Goal: Task Accomplishment & Management: Use online tool/utility

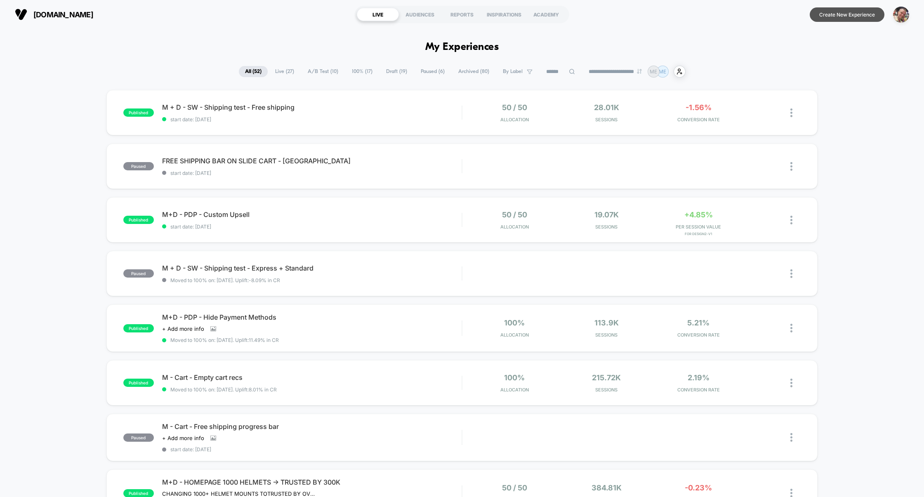
click at [845, 14] on button "Create New Experience" at bounding box center [847, 14] width 75 height 14
click at [899, 17] on img "button" at bounding box center [901, 15] width 16 height 16
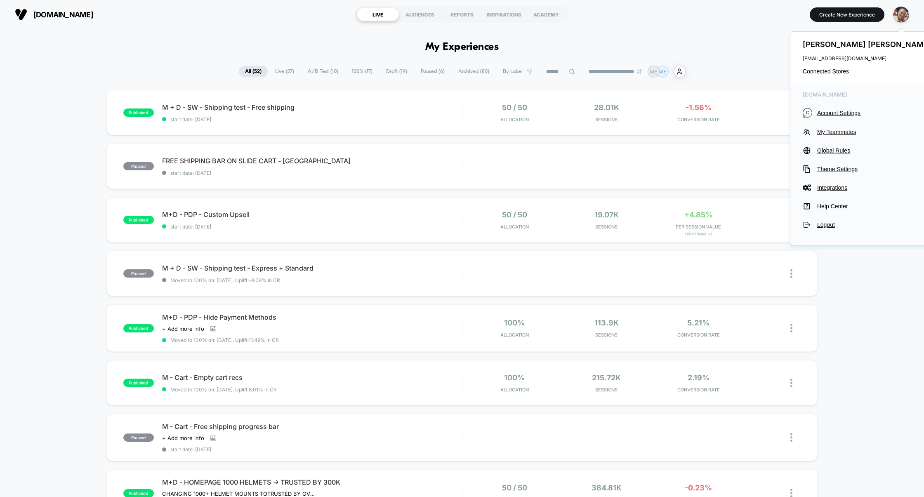
click at [837, 106] on div "[DOMAIN_NAME] C Account Settings My Teammates Global Rules Theme Settings Integ…" at bounding box center [867, 160] width 155 height 154
click at [837, 108] on button "C Account Settings" at bounding box center [868, 112] width 130 height 9
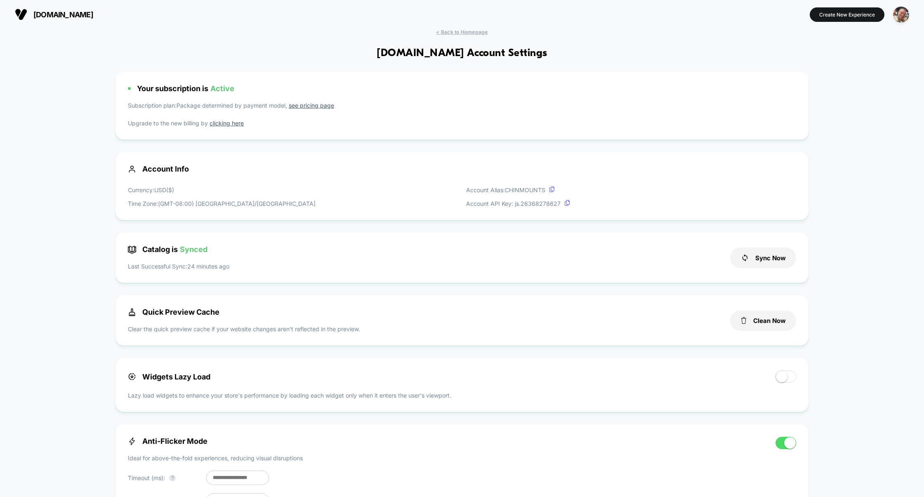
scroll to position [111, 0]
click at [481, 34] on span "< Back to Homepage" at bounding box center [462, 32] width 52 height 6
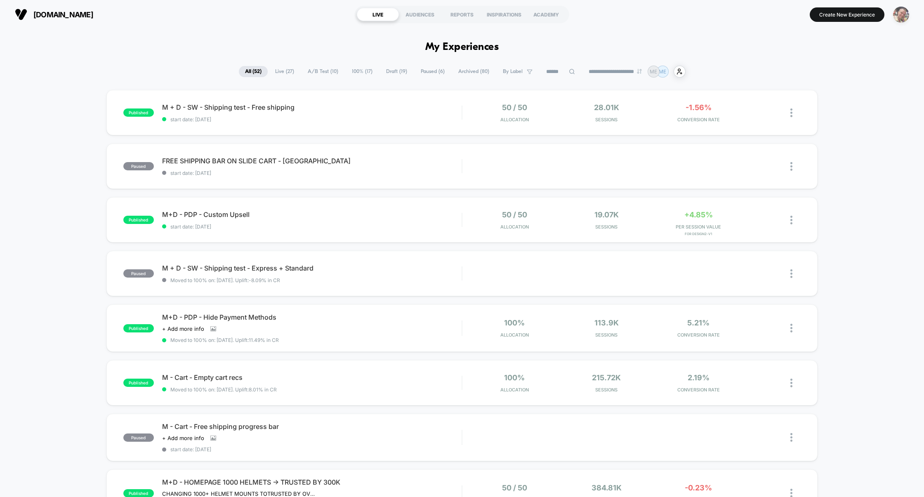
click at [895, 18] on img "button" at bounding box center [901, 15] width 16 height 16
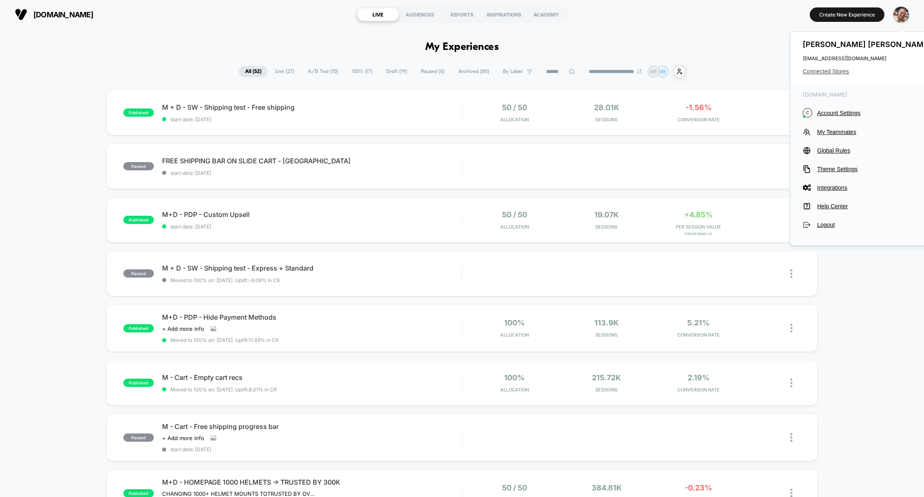
click at [834, 74] on span "Connected Stores" at bounding box center [868, 71] width 130 height 7
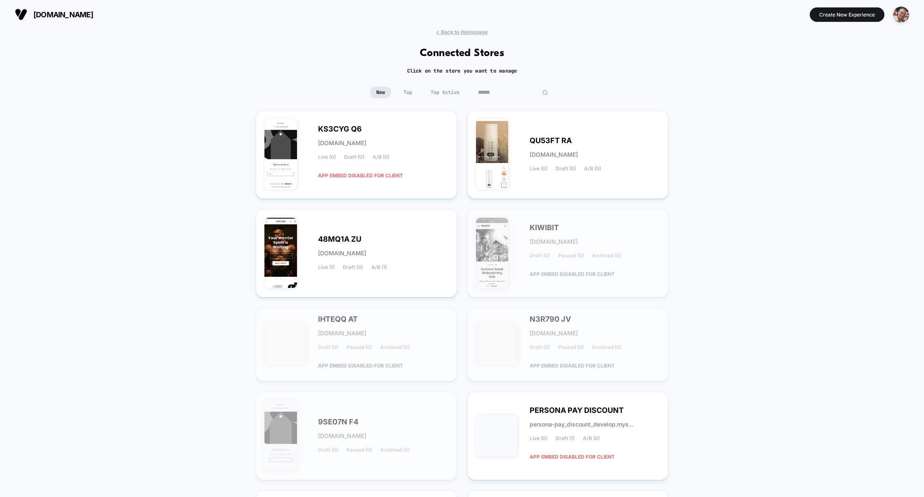
click at [514, 91] on input at bounding box center [513, 93] width 83 height 12
paste input "*********"
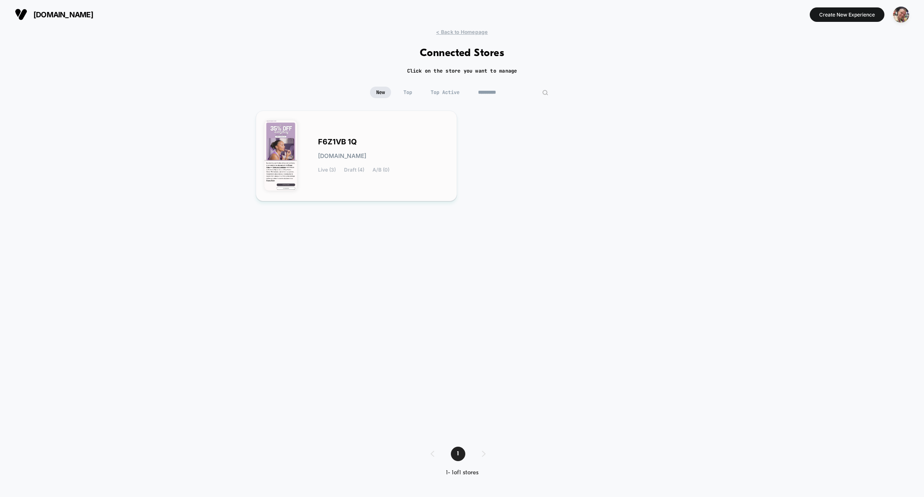
type input "*********"
click at [352, 145] on span "F6Z1VB 1Q" at bounding box center [337, 142] width 39 height 6
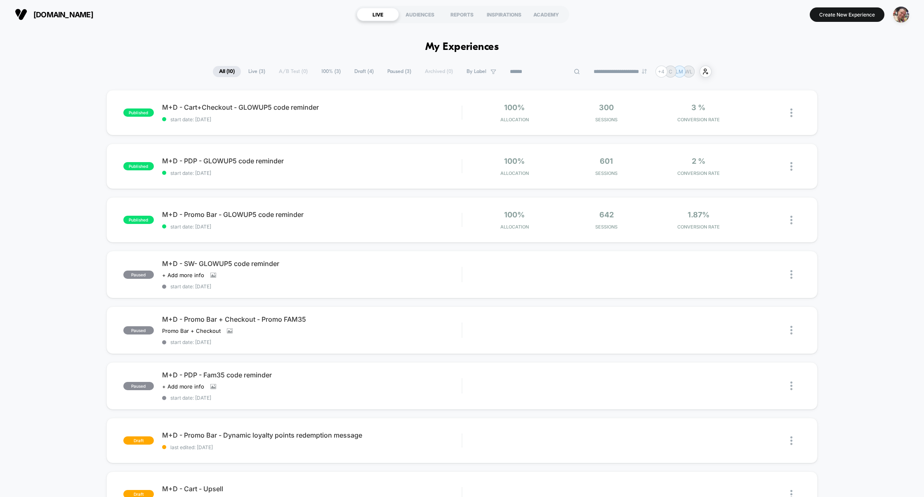
click at [536, 72] on input at bounding box center [545, 72] width 83 height 10
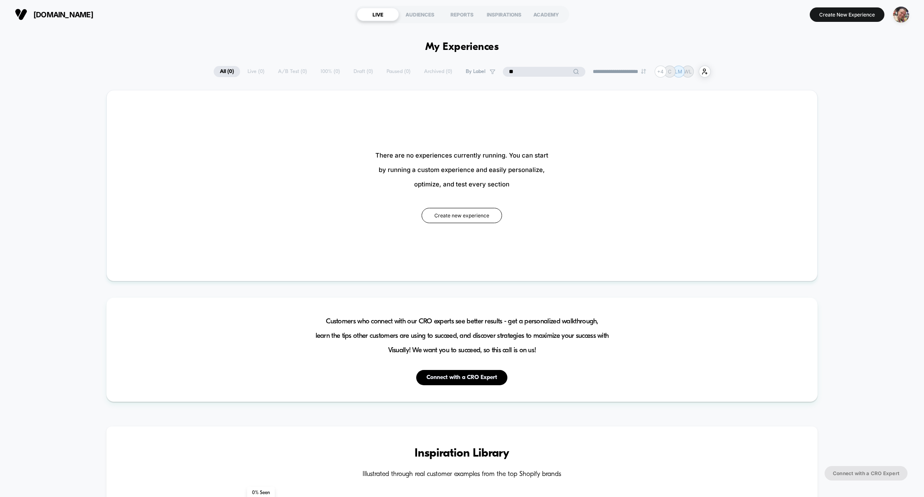
type input "*"
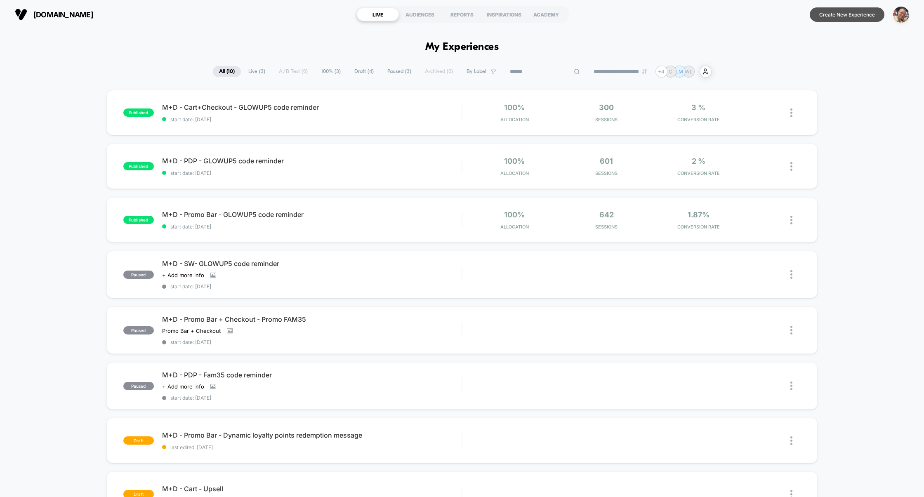
click at [872, 11] on button "Create New Experience" at bounding box center [847, 14] width 75 height 14
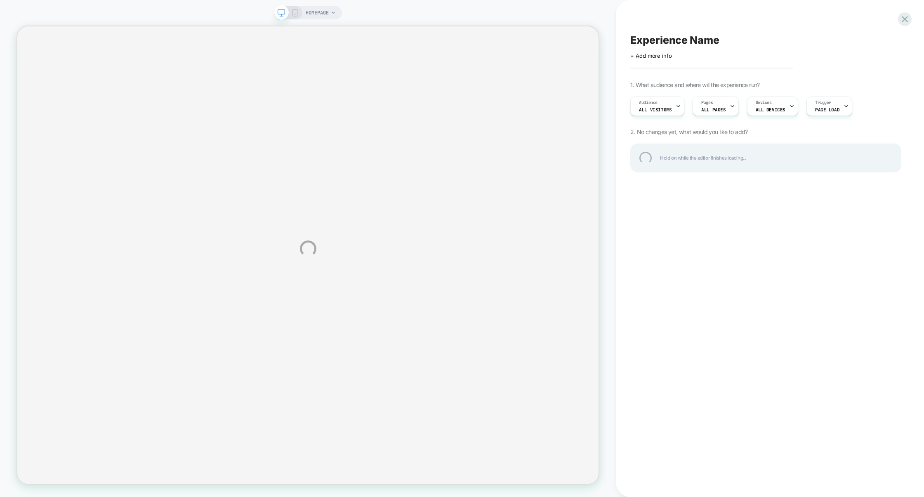
click at [676, 42] on div "Experience Name" at bounding box center [765, 40] width 271 height 12
paste textarea "**********"
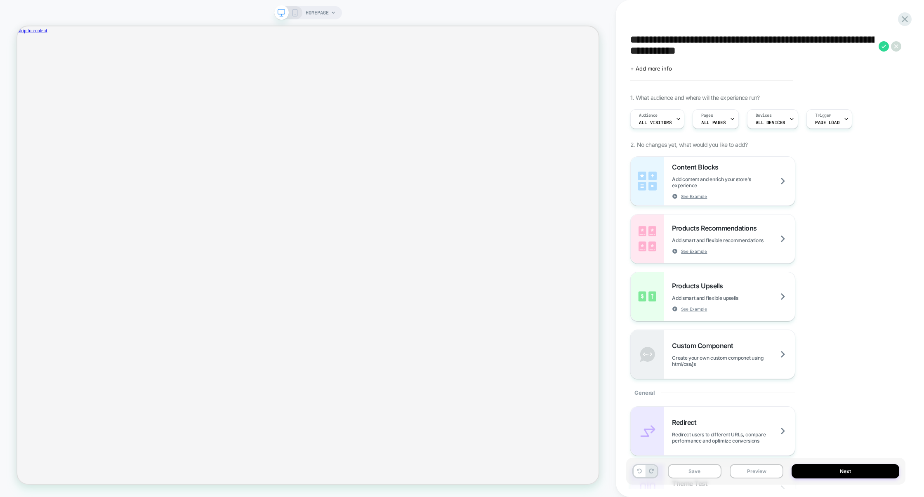
scroll to position [0, 1274]
click at [632, 38] on textarea "**********" at bounding box center [752, 46] width 244 height 25
type textarea "**********"
click at [884, 48] on icon at bounding box center [884, 46] width 10 height 10
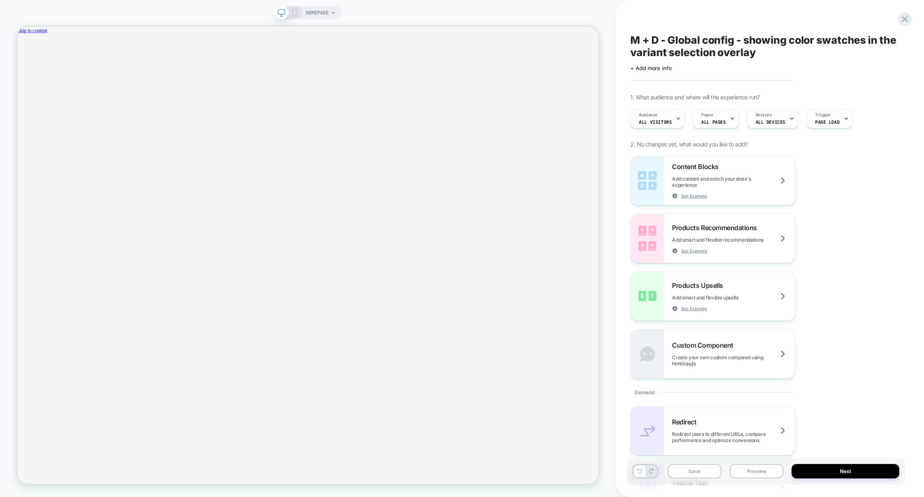
scroll to position [0, 1274]
click at [766, 473] on button "Preview" at bounding box center [757, 471] width 54 height 14
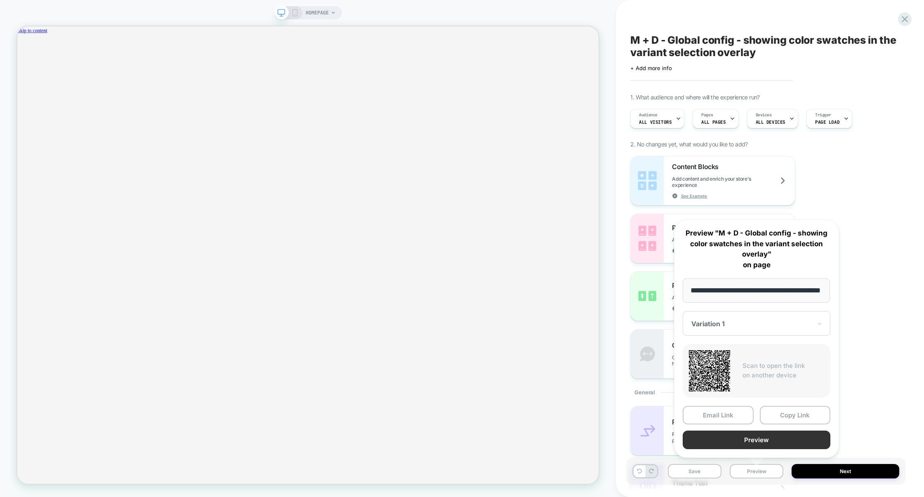
scroll to position [0, 0]
click at [742, 436] on button "Preview" at bounding box center [757, 440] width 148 height 19
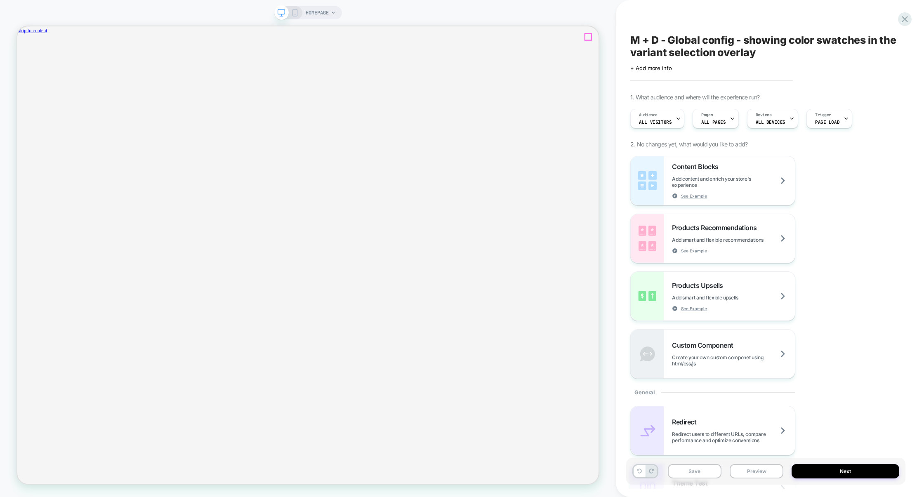
click at [21, 73] on icon "close" at bounding box center [21, 73] width 0 height 0
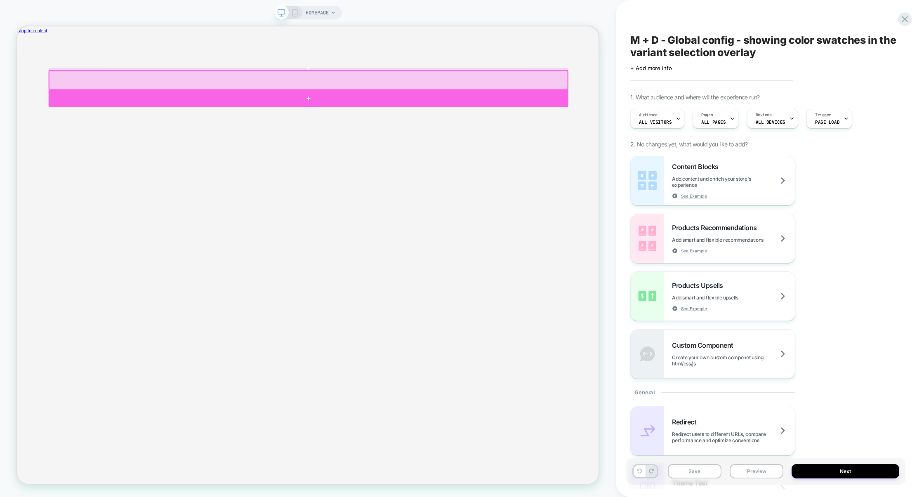
click at [100, 124] on div at bounding box center [405, 122] width 693 height 23
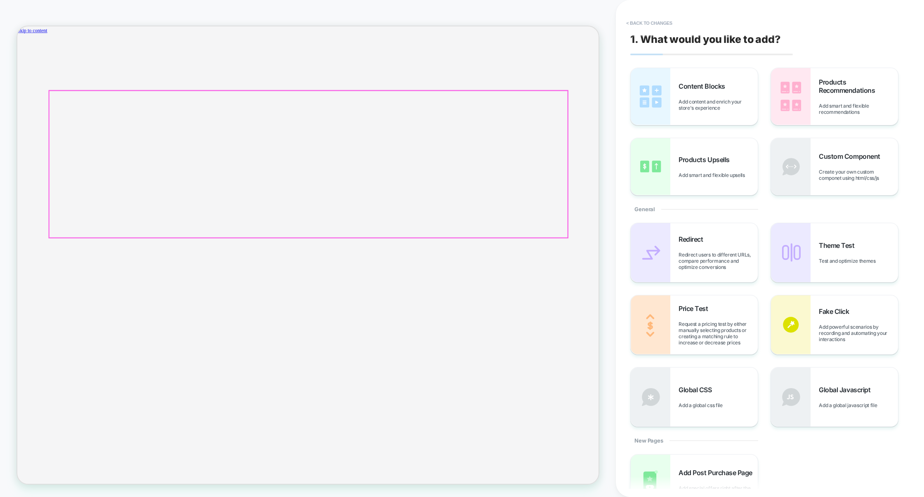
scroll to position [0, 1274]
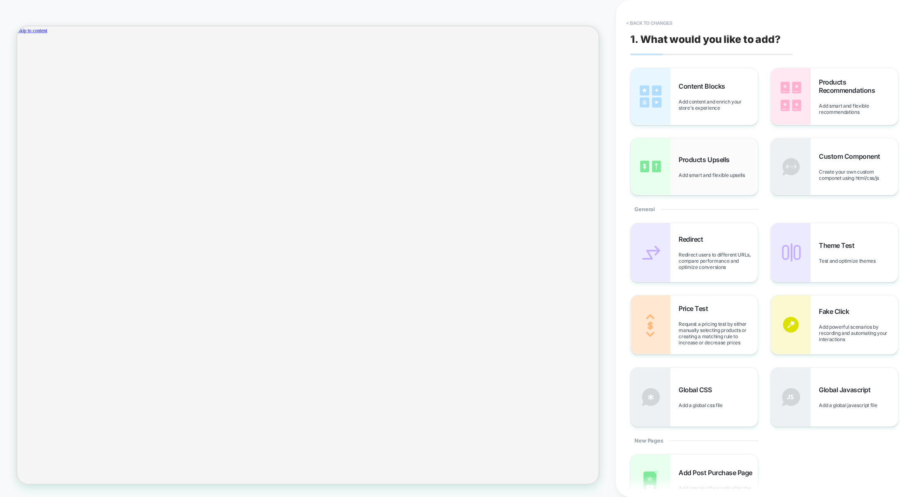
click at [698, 160] on span "Products Upsells" at bounding box center [706, 160] width 55 height 8
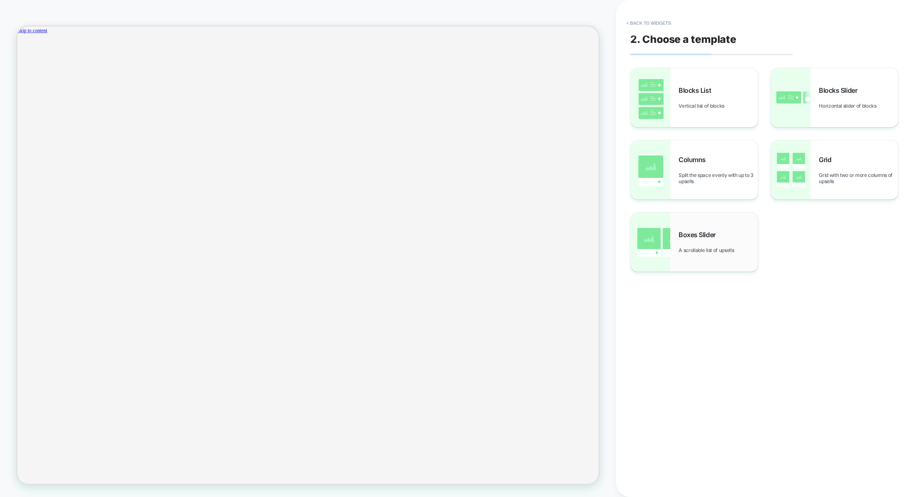
scroll to position [0, 0]
click at [690, 234] on span "Boxes Slider" at bounding box center [699, 235] width 41 height 8
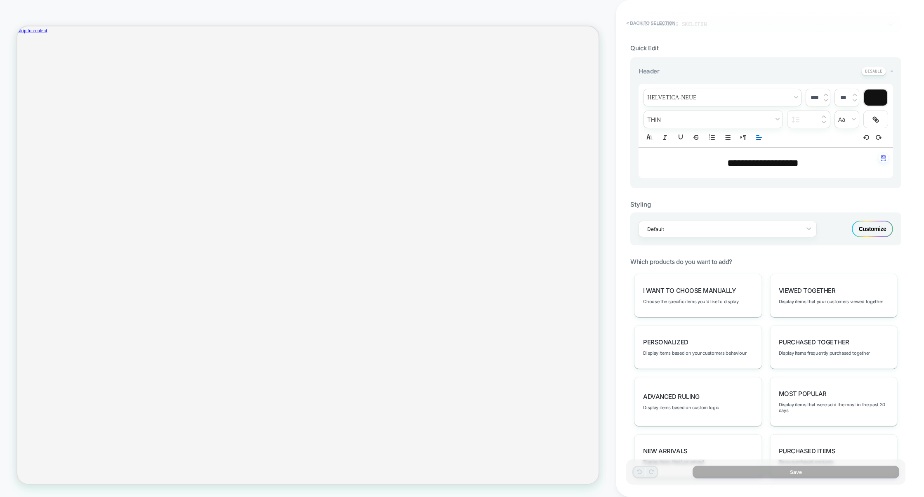
scroll to position [239, 0]
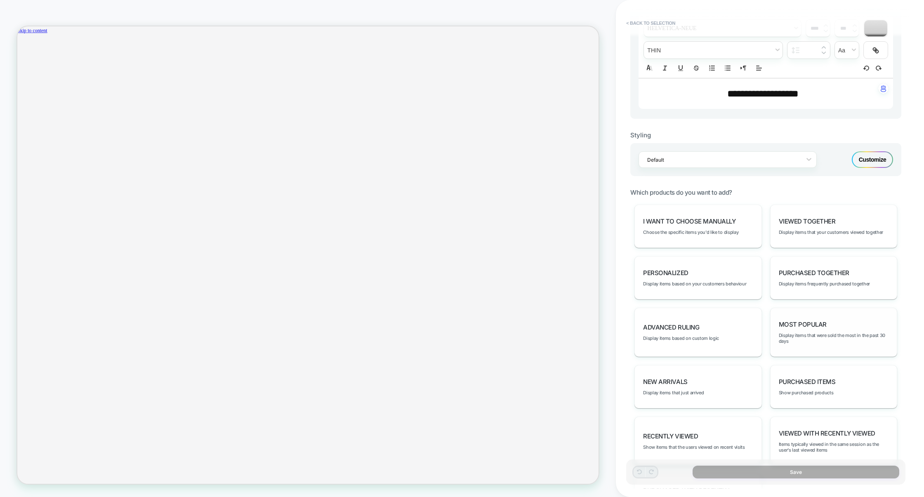
click at [809, 326] on span "Most Popular" at bounding box center [803, 325] width 48 height 8
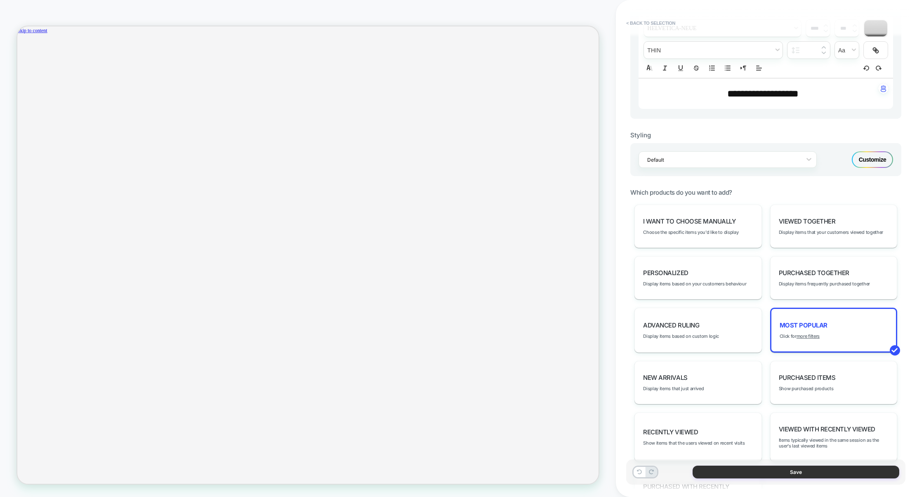
click at [782, 470] on button "Save" at bounding box center [796, 472] width 207 height 13
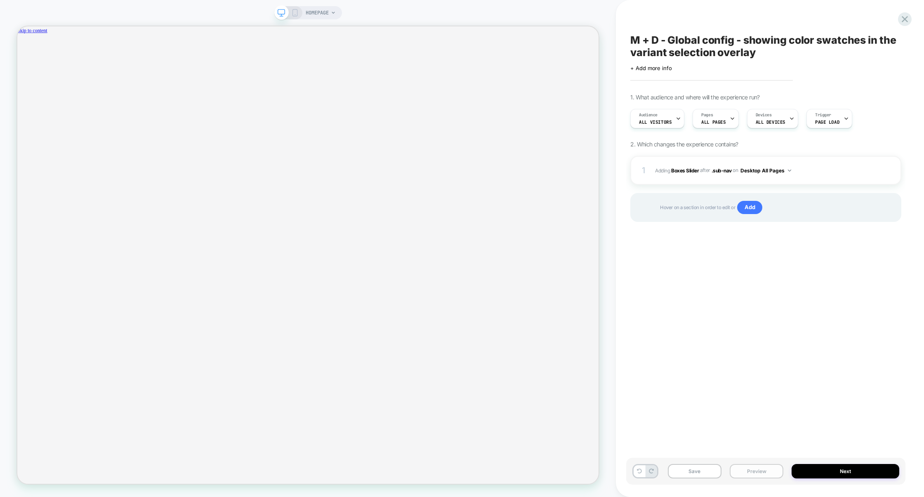
scroll to position [0, 637]
click at [754, 469] on button "Preview" at bounding box center [757, 471] width 54 height 14
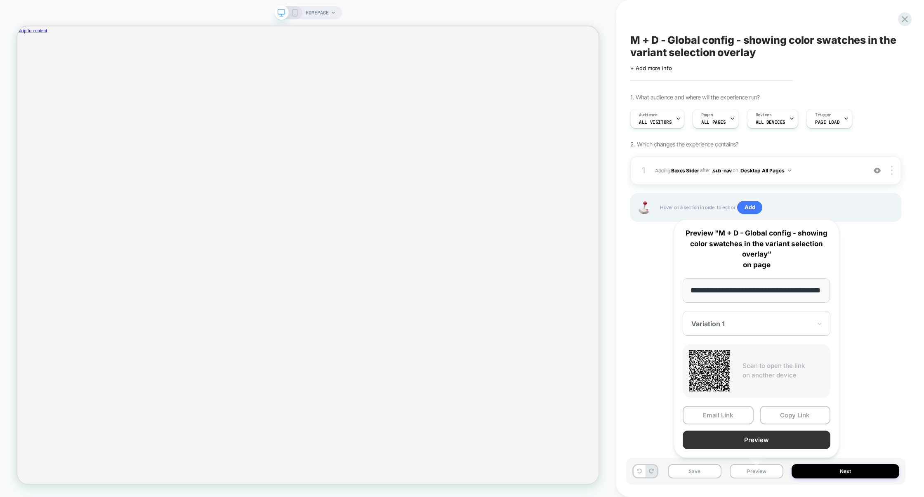
scroll to position [0, 0]
click at [762, 435] on button "Preview" at bounding box center [757, 440] width 148 height 19
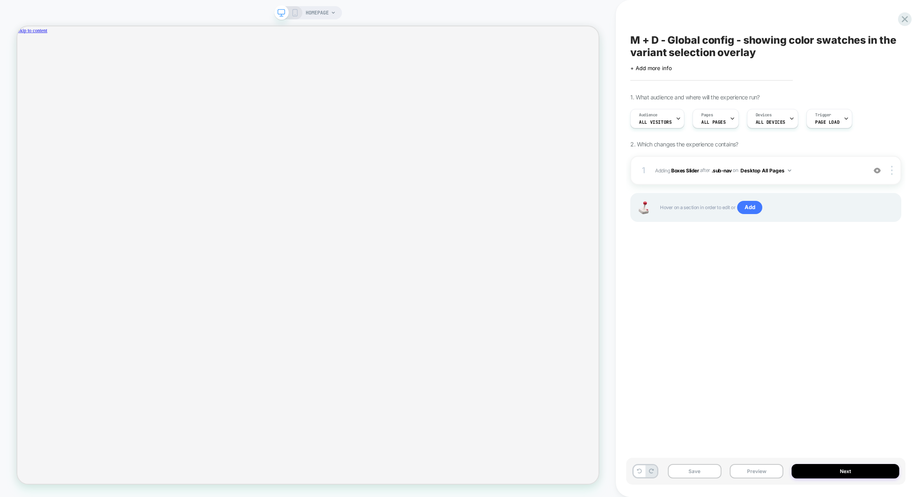
scroll to position [0, 1274]
click at [292, 11] on rect at bounding box center [294, 12] width 5 height 7
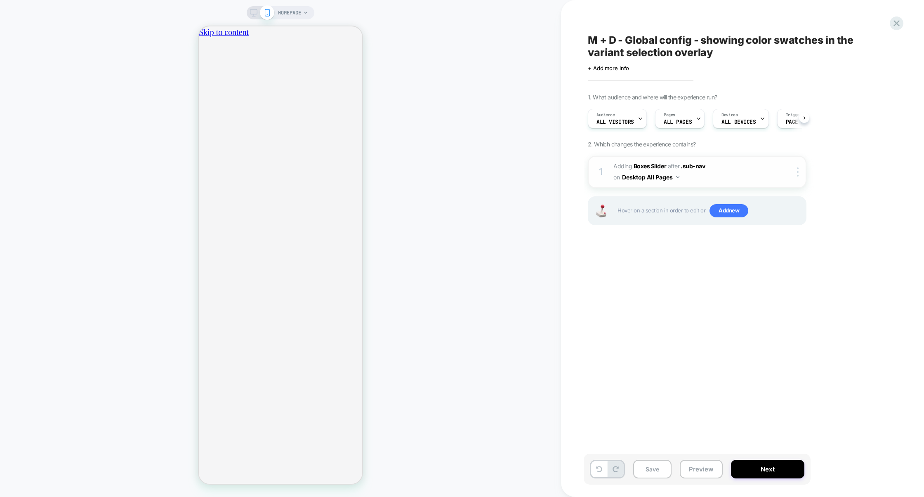
scroll to position [0, 0]
click at [797, 172] on div at bounding box center [799, 171] width 14 height 9
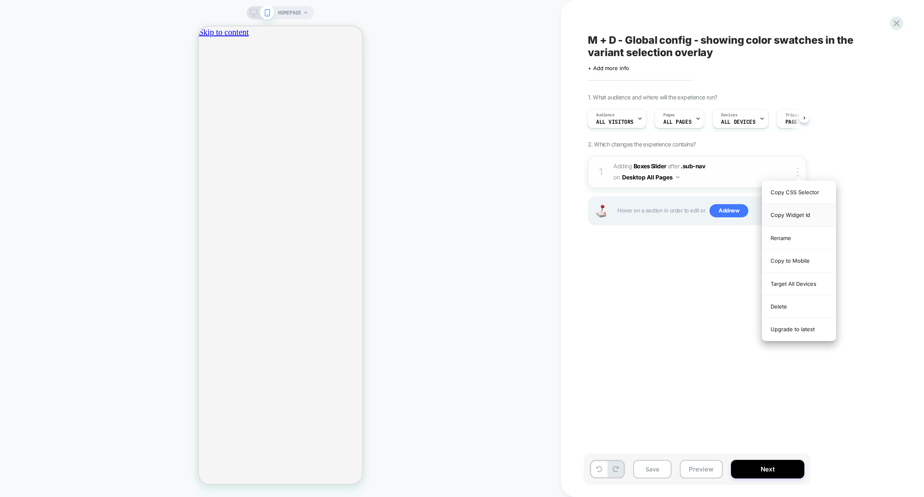
scroll to position [0, 291]
click at [800, 287] on div "Target All Devices" at bounding box center [798, 284] width 73 height 23
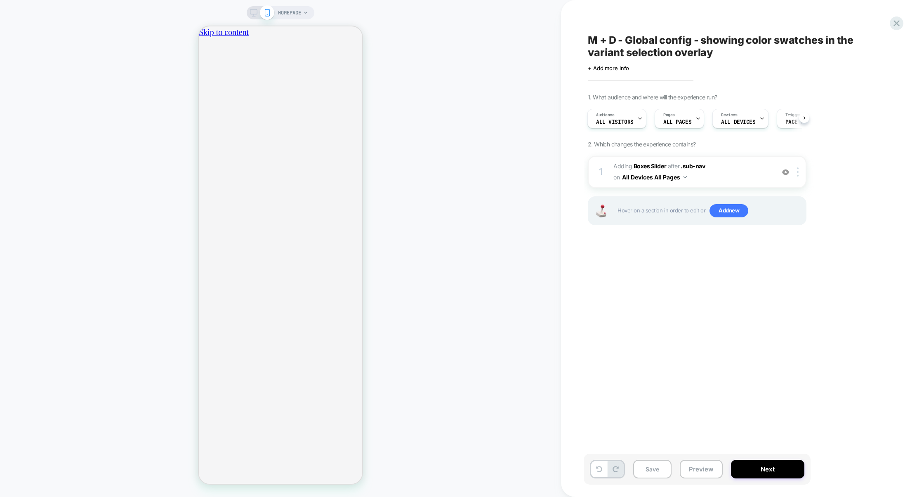
scroll to position [0, 0]
click at [751, 172] on span "#_loomi_addon_1755084485281 Adding Boxes Slider AFTER .sub-nav .sub-nav on All …" at bounding box center [691, 172] width 157 height 22
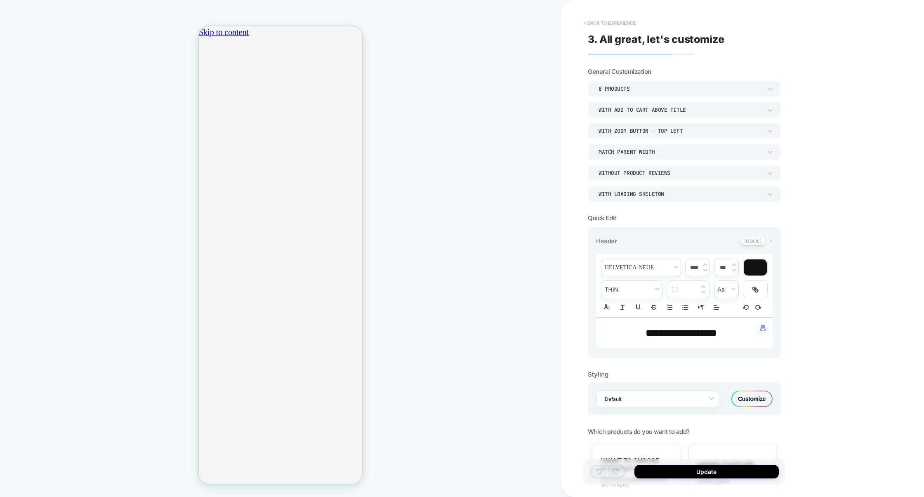
click at [611, 21] on button "< Back to experience" at bounding box center [610, 23] width 60 height 13
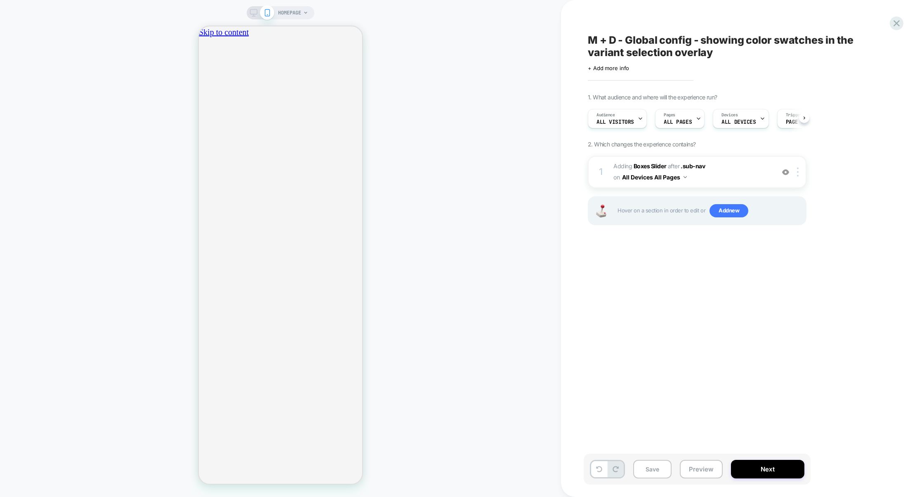
scroll to position [0, 0]
click at [697, 467] on button "Preview" at bounding box center [701, 469] width 43 height 19
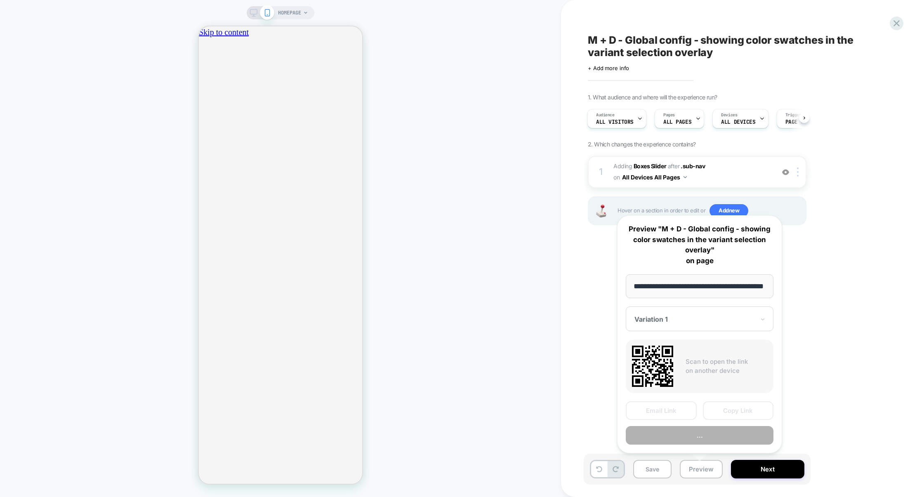
scroll to position [0, 26]
click at [691, 436] on button "Preview" at bounding box center [700, 436] width 148 height 19
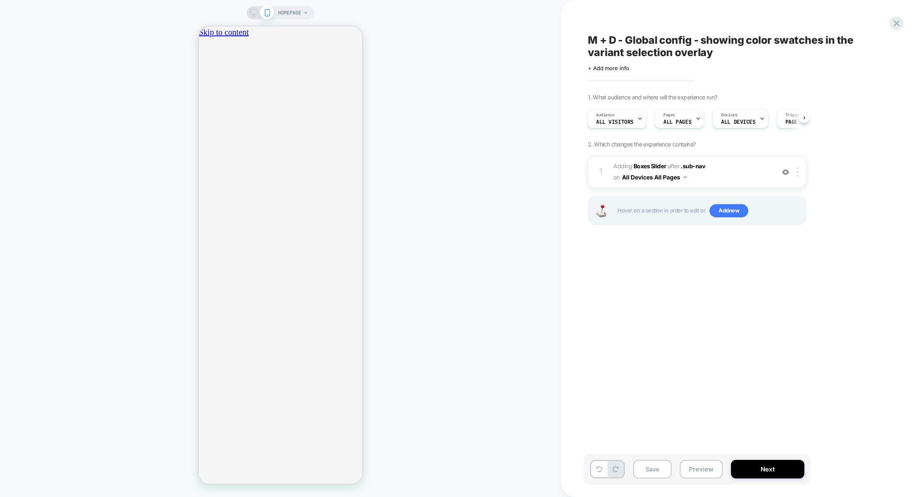
scroll to position [0, 0]
click at [740, 179] on span "#_loomi_addon_1755084485281 Adding Boxes Slider AFTER .sub-nav .sub-nav on All …" at bounding box center [691, 172] width 157 height 22
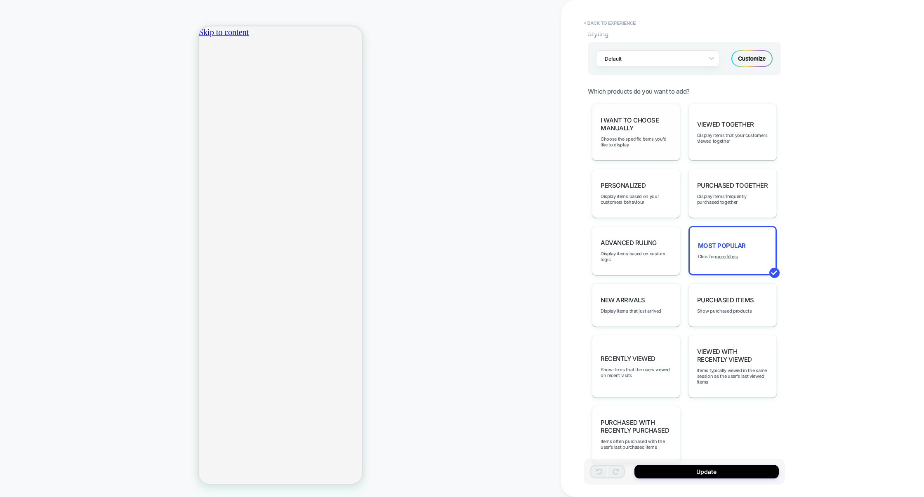
scroll to position [0, 146]
click at [642, 144] on span "Choose the specific items you'd like to display" at bounding box center [636, 142] width 71 height 12
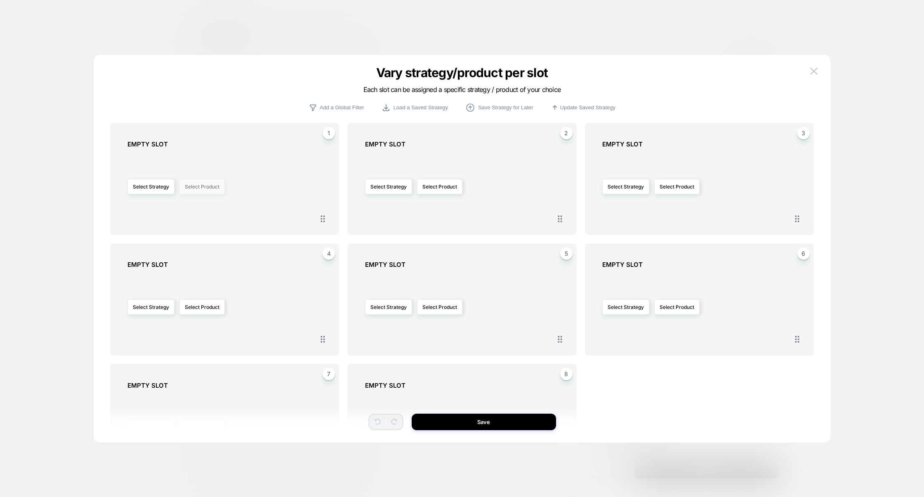
click at [203, 182] on button "Select Product" at bounding box center [201, 186] width 45 height 15
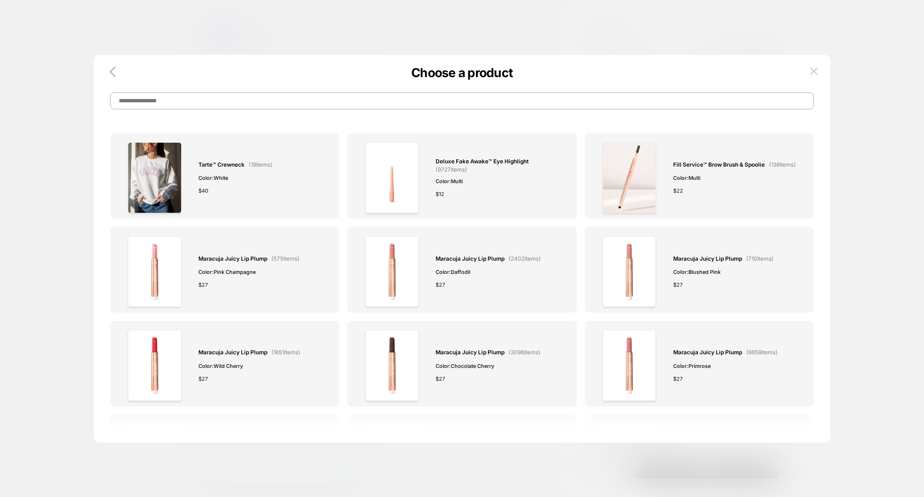
paste input "**********"
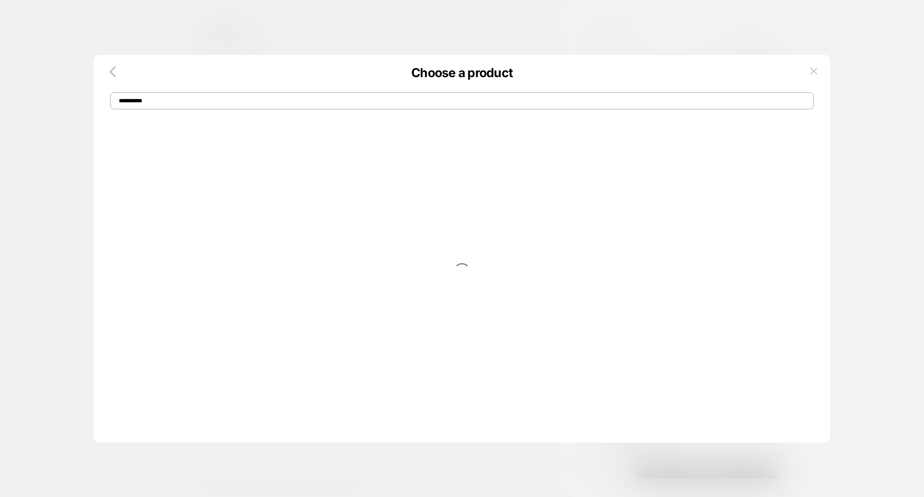
scroll to position [0, 0]
type input "**********"
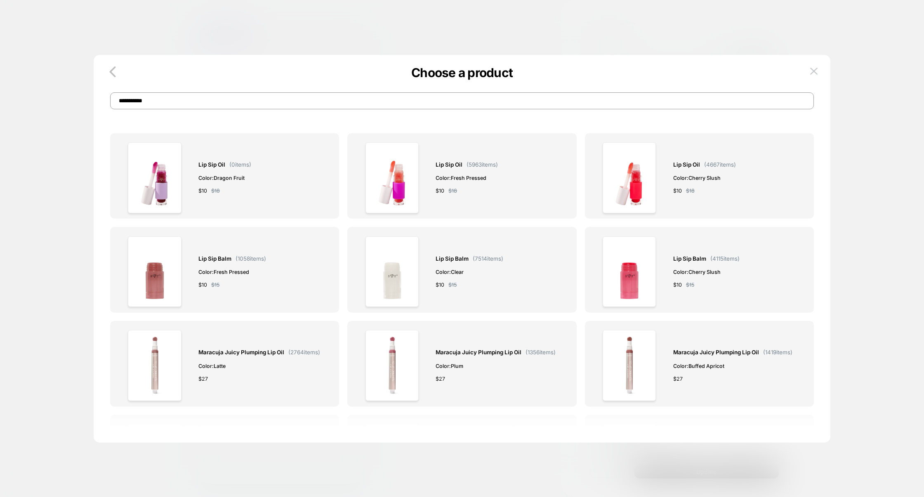
scroll to position [0, 291]
click at [501, 199] on div "lip sip oil ( 5963 items) Color: fresh pressed $ 10 $ 18" at bounding box center [462, 177] width 211 height 71
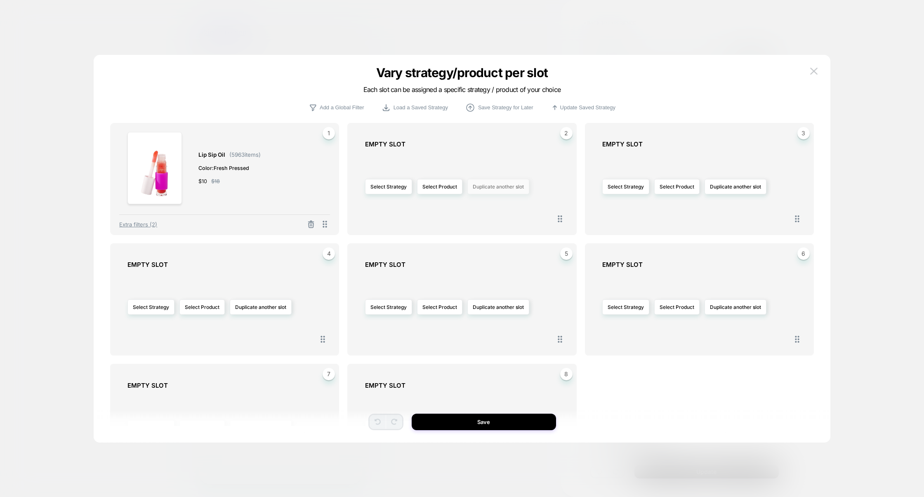
scroll to position [0, 0]
click at [450, 182] on button "Select Product" at bounding box center [439, 186] width 45 height 15
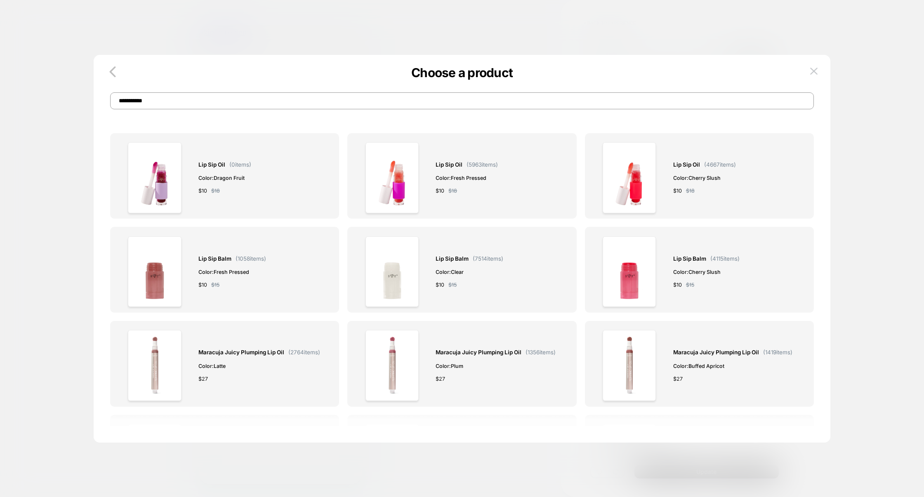
drag, startPoint x: 221, startPoint y: 102, endPoint x: 94, endPoint y: 102, distance: 127.1
click at [94, 102] on div "**********" at bounding box center [462, 92] width 737 height 34
paste input "**********"
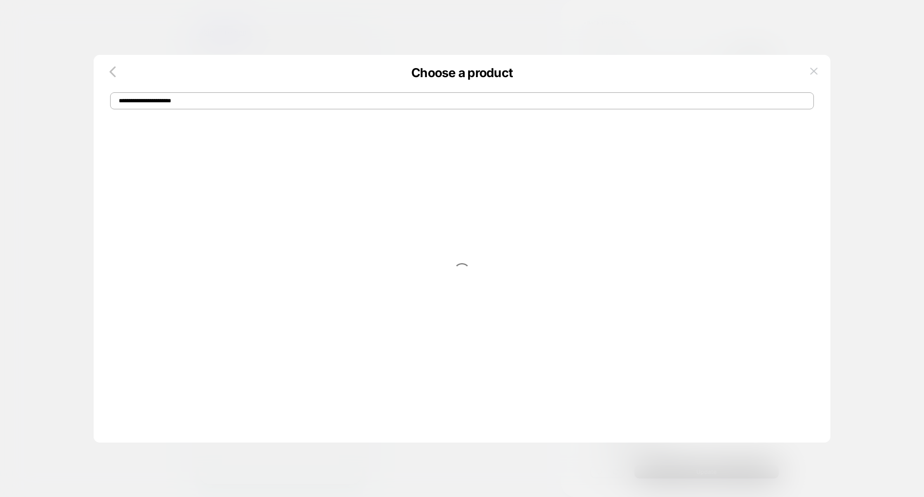
scroll to position [0, 291]
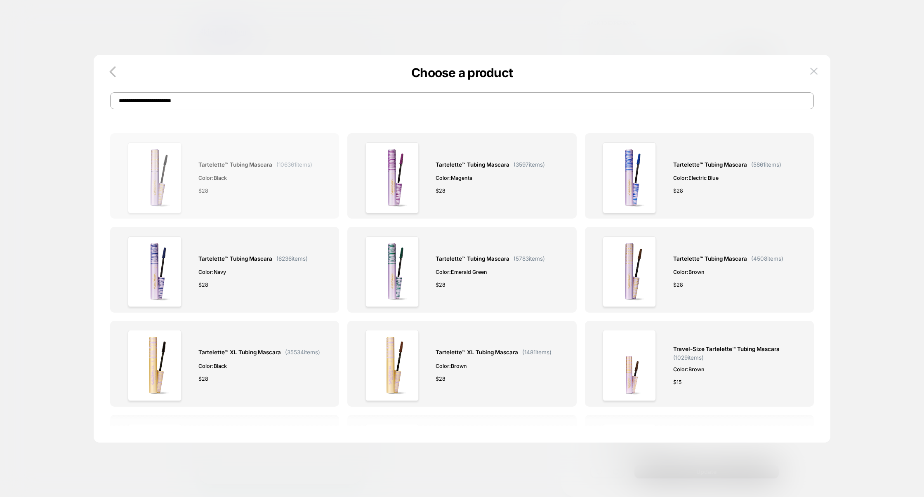
type input "**********"
click at [269, 204] on div "tartelette™ tubing mascara ( 106361 items) Color: black $ 28" at bounding box center [255, 177] width 114 height 71
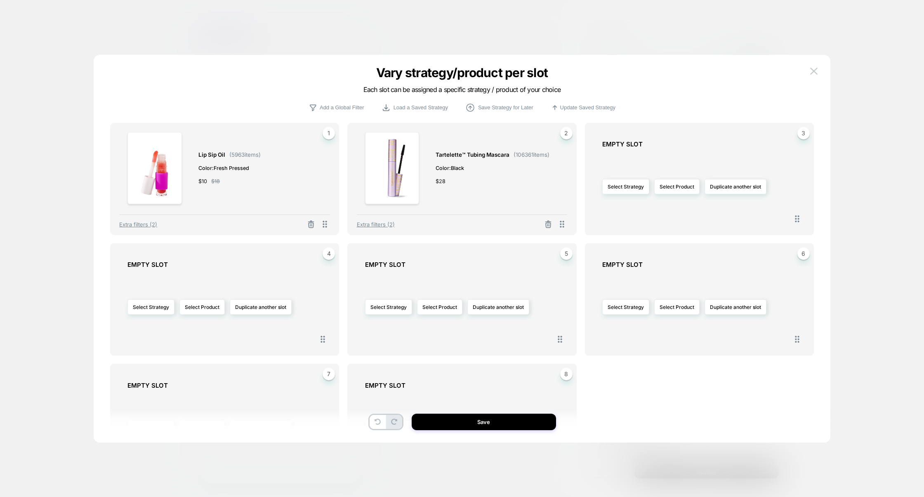
scroll to position [0, 0]
click at [381, 224] on span "Extra filters (2)" at bounding box center [376, 224] width 38 height 7
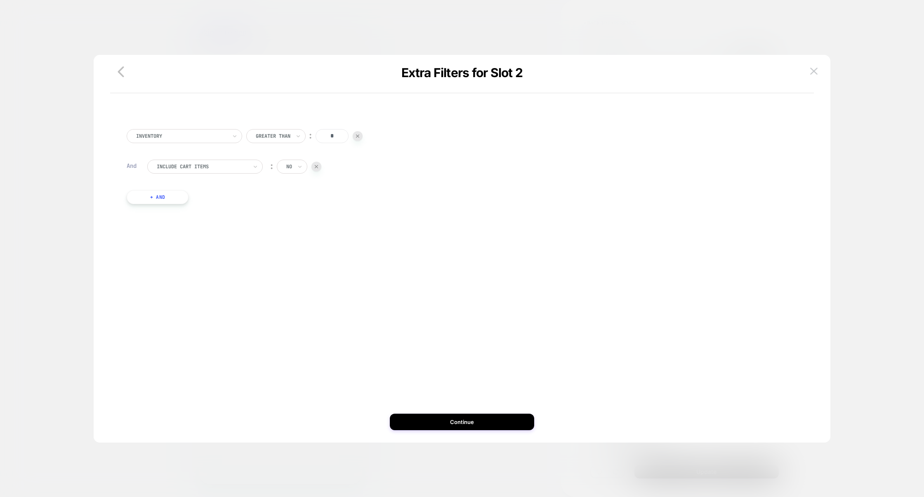
click at [172, 192] on button "+ And" at bounding box center [158, 197] width 62 height 14
click at [180, 202] on div at bounding box center [202, 205] width 91 height 7
click at [189, 242] on div "Separate out color variants" at bounding box center [209, 241] width 107 height 13
click at [468, 417] on button "Continue" at bounding box center [462, 422] width 144 height 17
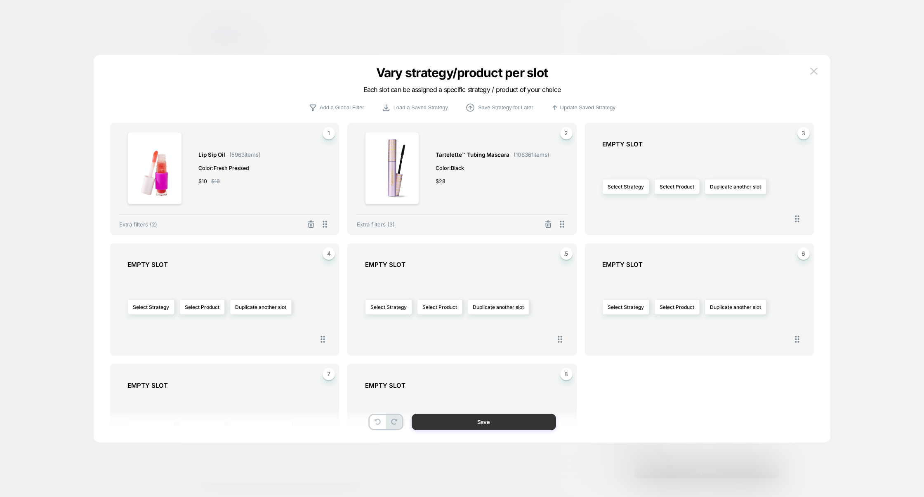
click at [480, 424] on button "Save" at bounding box center [484, 422] width 144 height 17
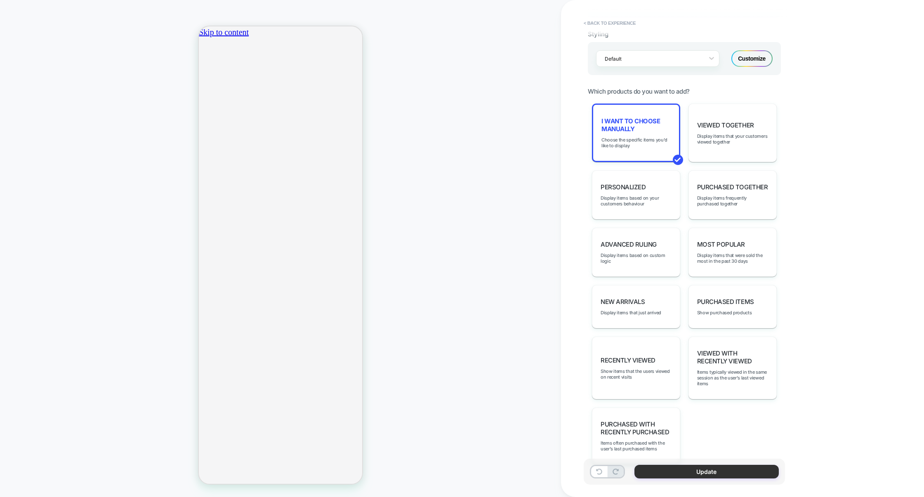
click at [689, 474] on button "Update" at bounding box center [706, 472] width 144 height 14
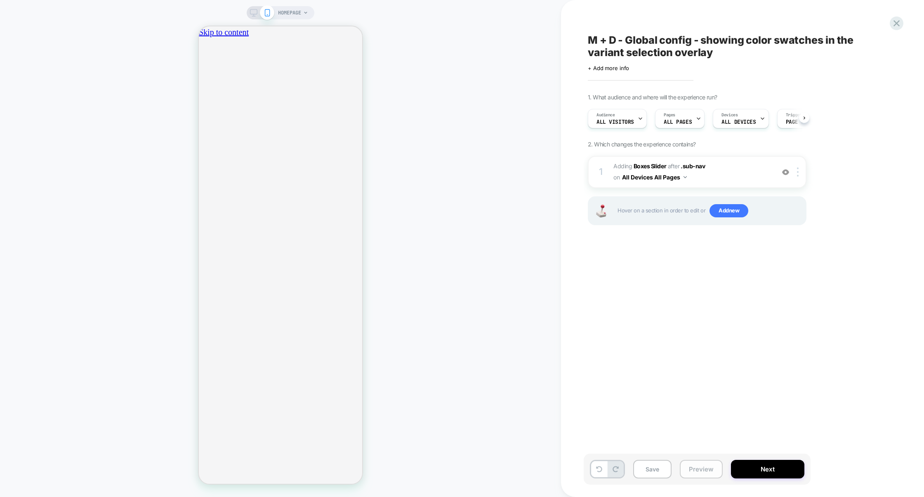
scroll to position [0, 0]
click at [700, 472] on button "Preview" at bounding box center [701, 469] width 43 height 19
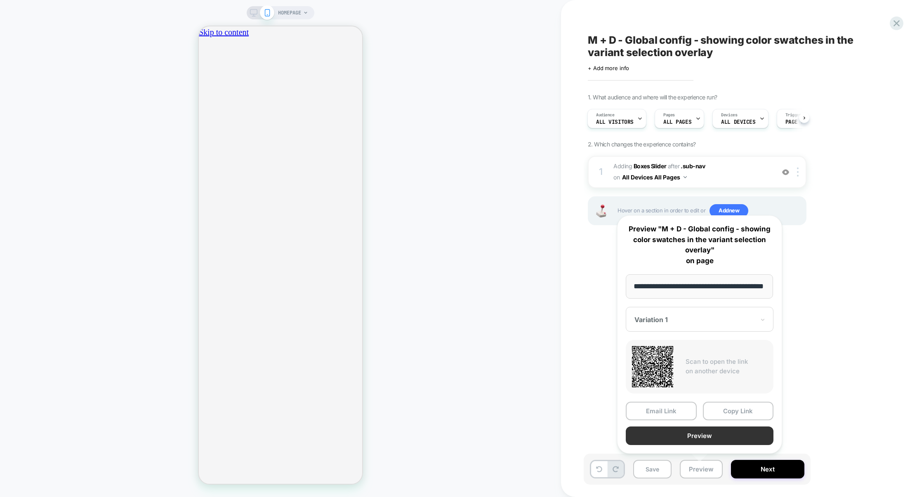
scroll to position [0, 0]
click at [698, 433] on button "Preview" at bounding box center [700, 436] width 148 height 19
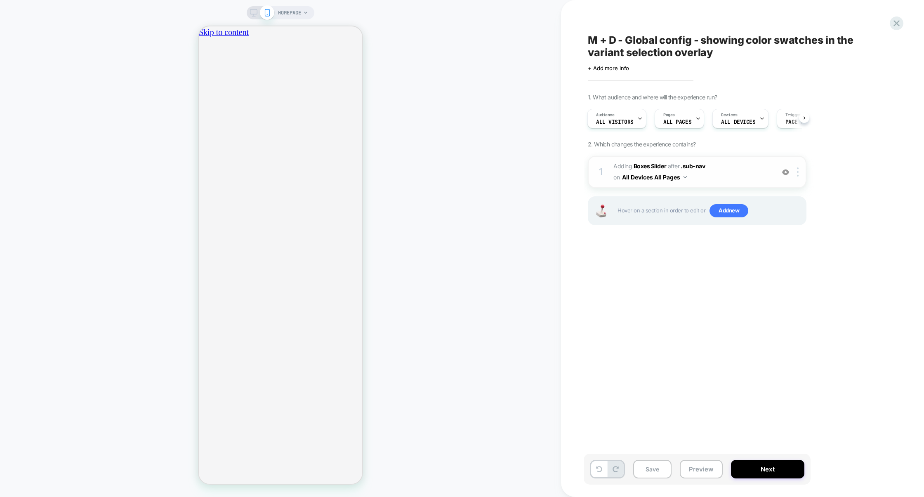
click at [749, 178] on span "#_loomi_addon_1755084485281 Adding Boxes Slider AFTER .sub-nav .sub-nav on All …" at bounding box center [691, 172] width 157 height 22
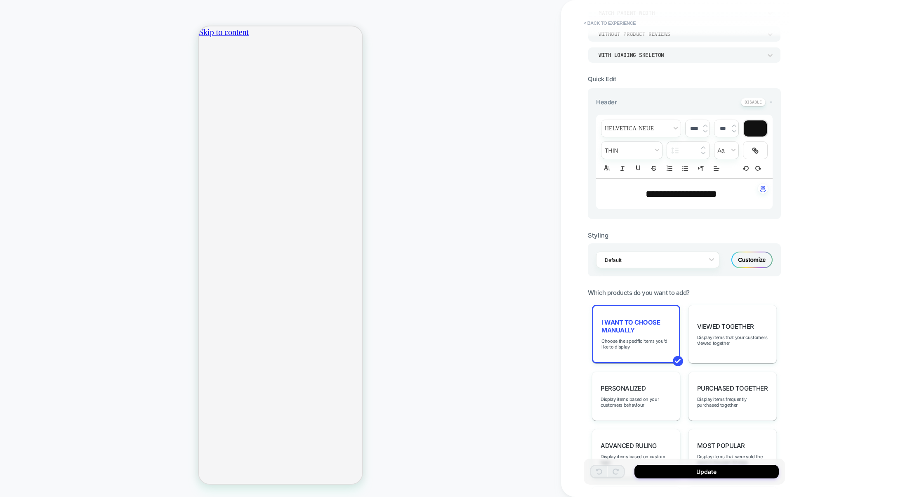
scroll to position [199, 0]
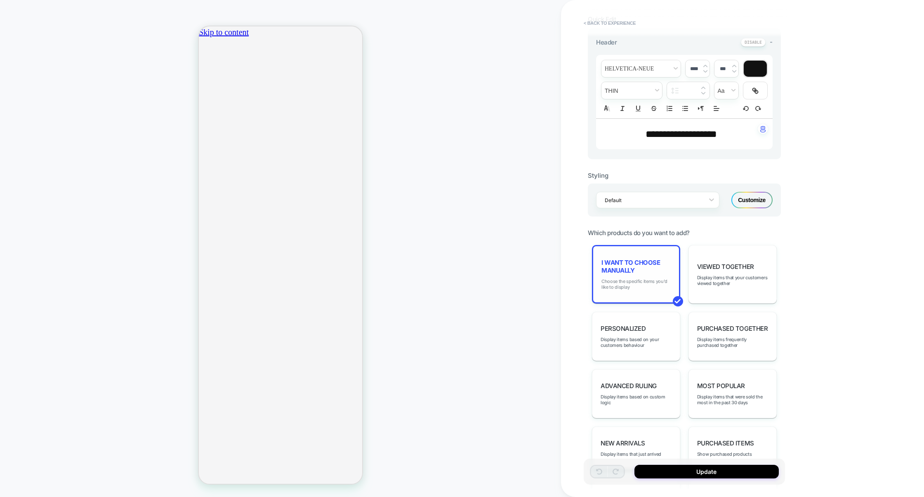
click at [649, 283] on span "Choose the specific items you'd like to display" at bounding box center [635, 284] width 69 height 12
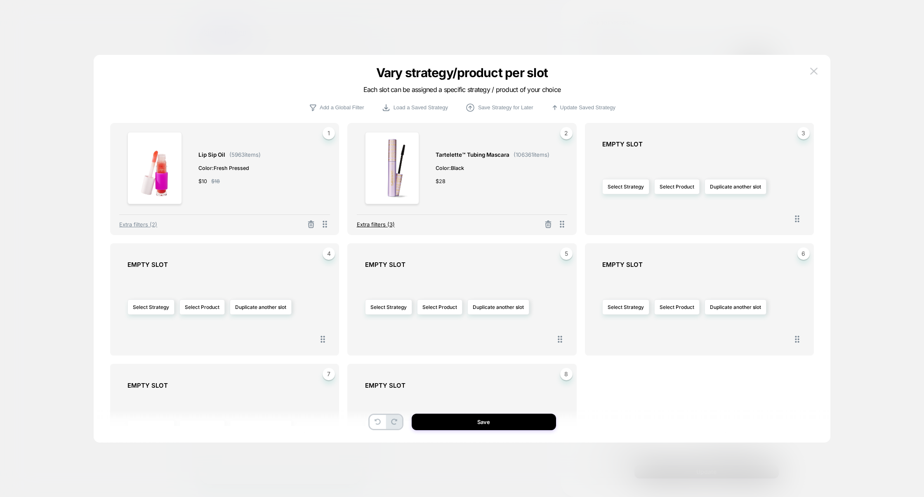
click at [373, 222] on span "Extra filters (3)" at bounding box center [376, 224] width 38 height 7
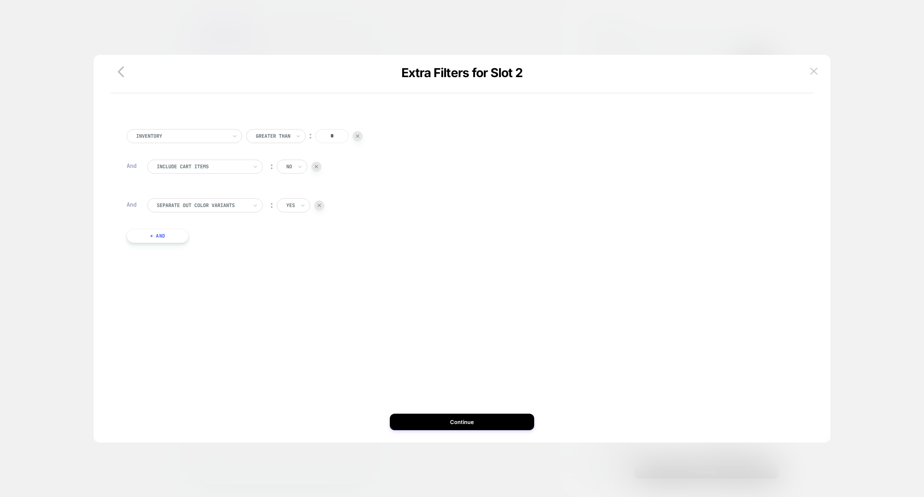
click at [283, 209] on div "yes" at bounding box center [293, 205] width 33 height 14
click at [291, 241] on div "no" at bounding box center [312, 241] width 54 height 13
click at [450, 420] on button "Continue" at bounding box center [462, 422] width 144 height 17
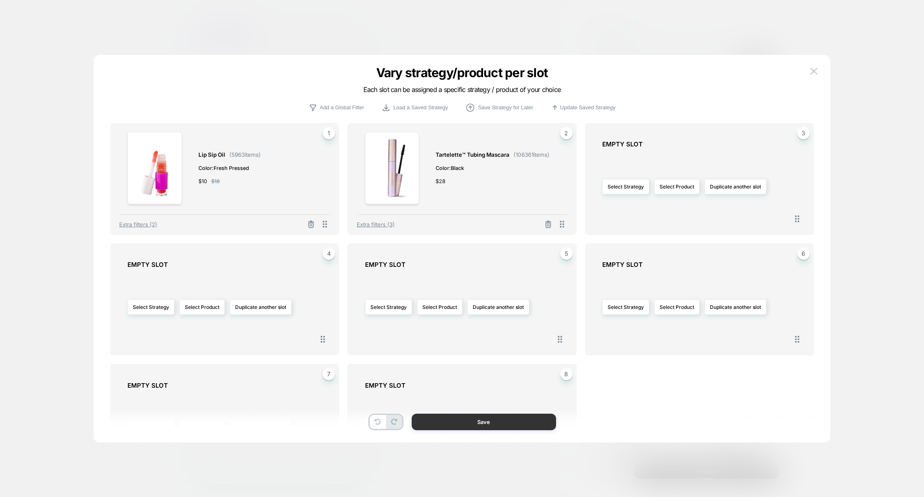
click at [507, 428] on button "Save" at bounding box center [484, 422] width 144 height 17
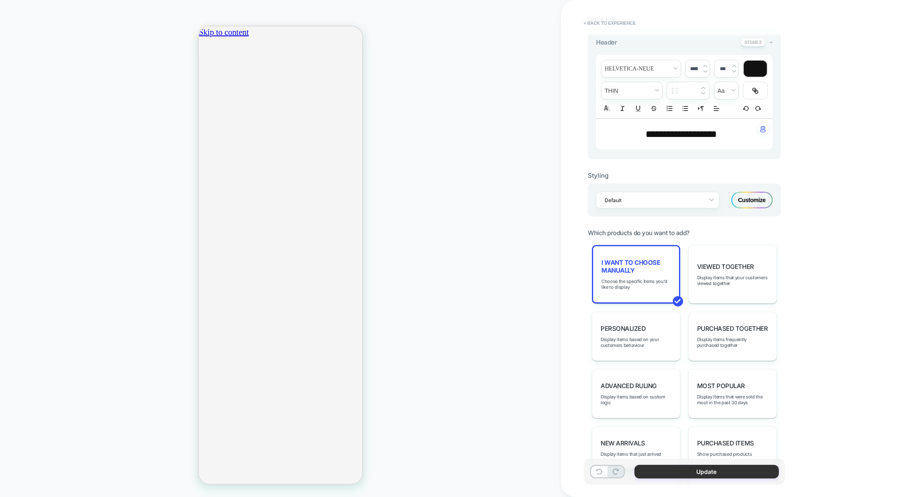
click at [694, 474] on button "Update" at bounding box center [706, 472] width 144 height 14
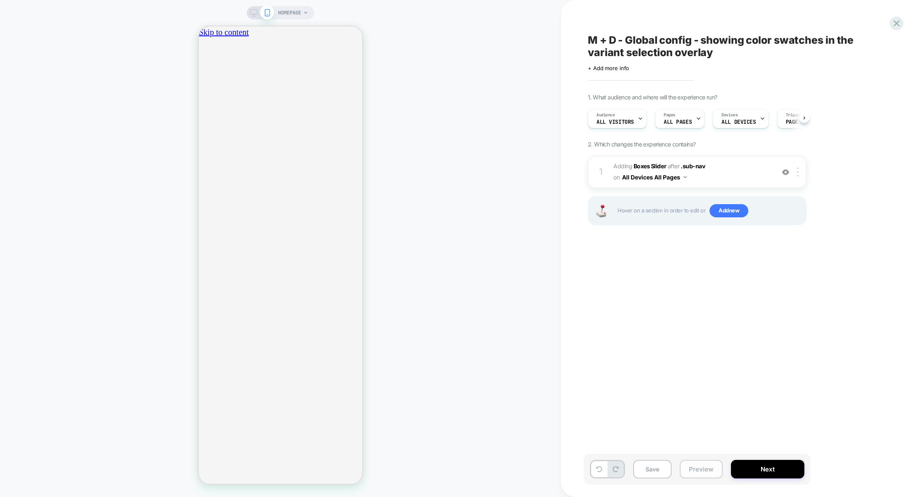
click at [688, 465] on button "Preview" at bounding box center [701, 469] width 43 height 19
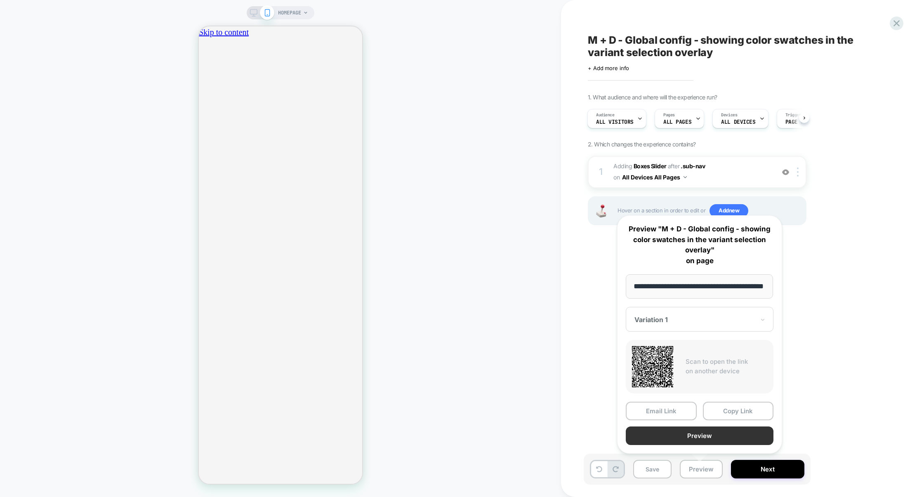
scroll to position [0, 0]
click at [683, 432] on button "Preview" at bounding box center [700, 436] width 148 height 19
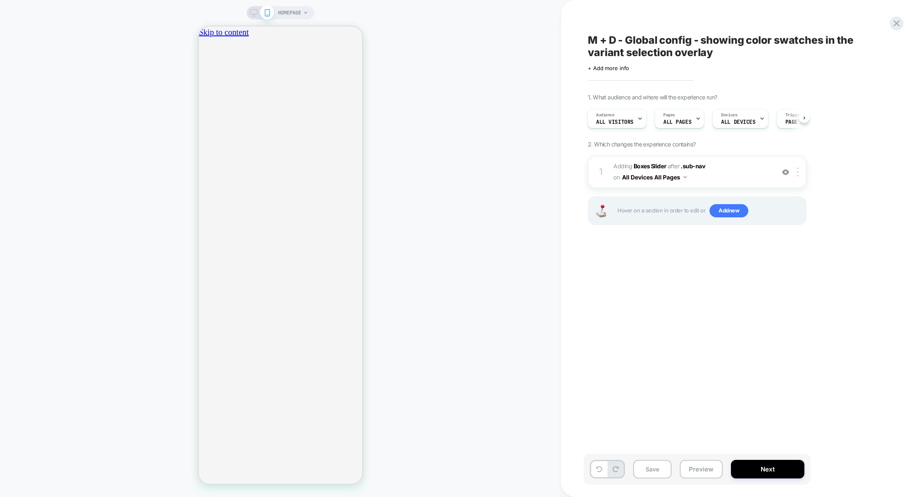
scroll to position [0, 146]
